Goal: Task Accomplishment & Management: Use online tool/utility

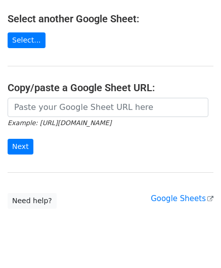
scroll to position [133, 0]
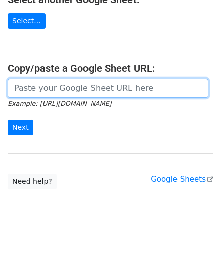
click at [52, 86] on input "url" at bounding box center [108, 87] width 201 height 19
paste input "[URL][DOMAIN_NAME]"
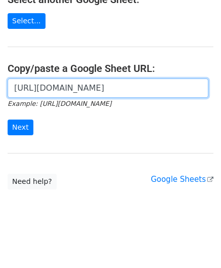
scroll to position [0, 214]
type input "[URL][DOMAIN_NAME]"
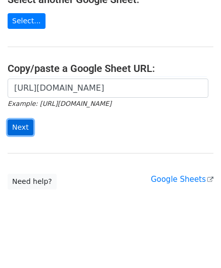
click at [21, 128] on input "Next" at bounding box center [21, 127] width 26 height 16
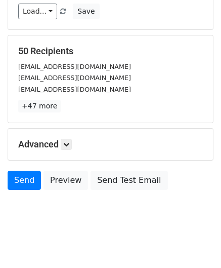
scroll to position [123, 0]
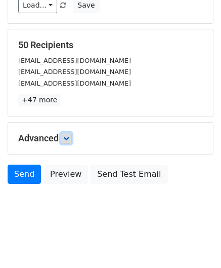
click at [67, 135] on icon at bounding box center [66, 138] width 6 height 6
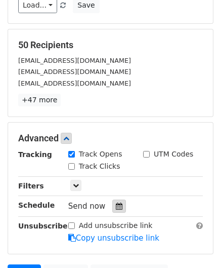
click at [116, 203] on icon at bounding box center [119, 205] width 7 height 7
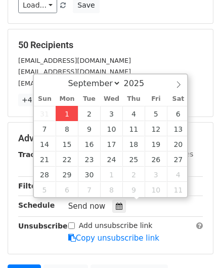
type input "2025-09-01 12:00"
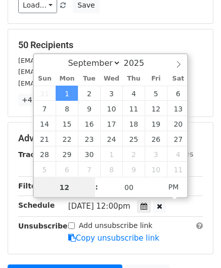
paste input "Hour"
type input "2"
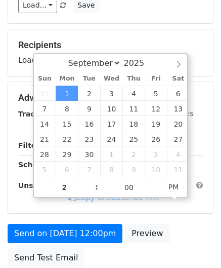
type input "2025-09-01 14:00"
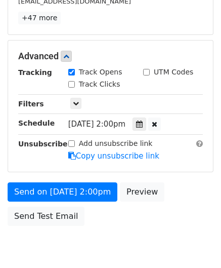
scroll to position [246, 0]
